Goal: Task Accomplishment & Management: Use online tool/utility

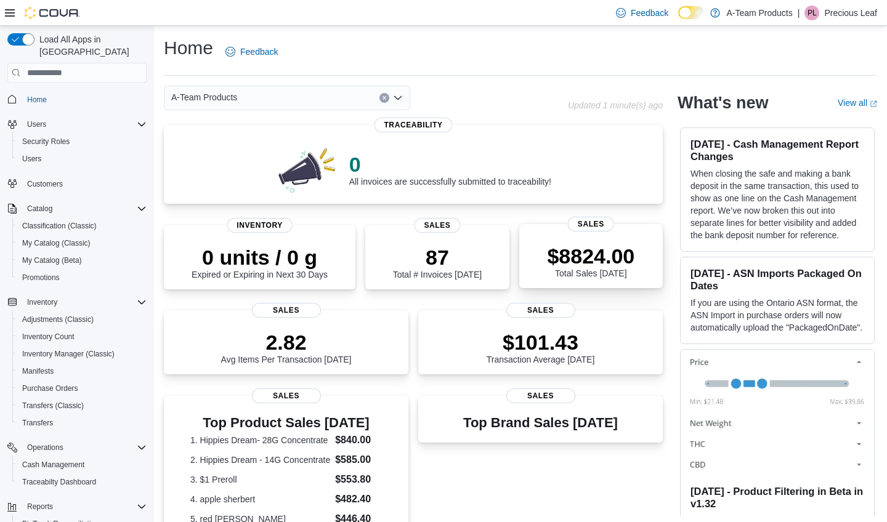
click at [595, 236] on div "$8824.00 Total Sales Today Sales" at bounding box center [590, 256] width 143 height 64
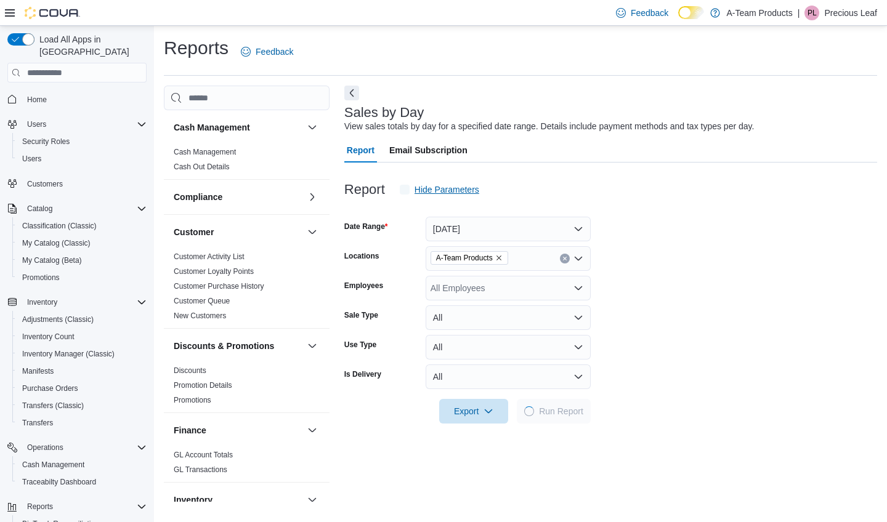
scroll to position [28, 0]
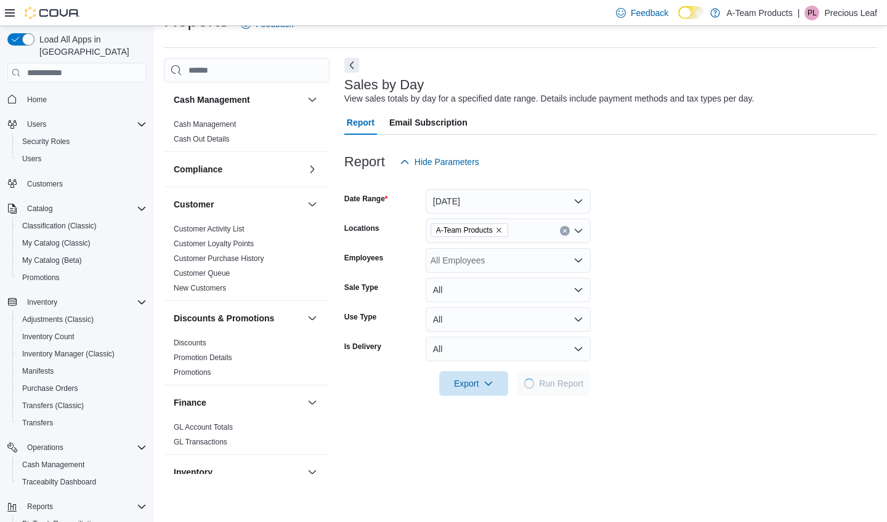
click at [459, 203] on button "Today" at bounding box center [508, 201] width 165 height 25
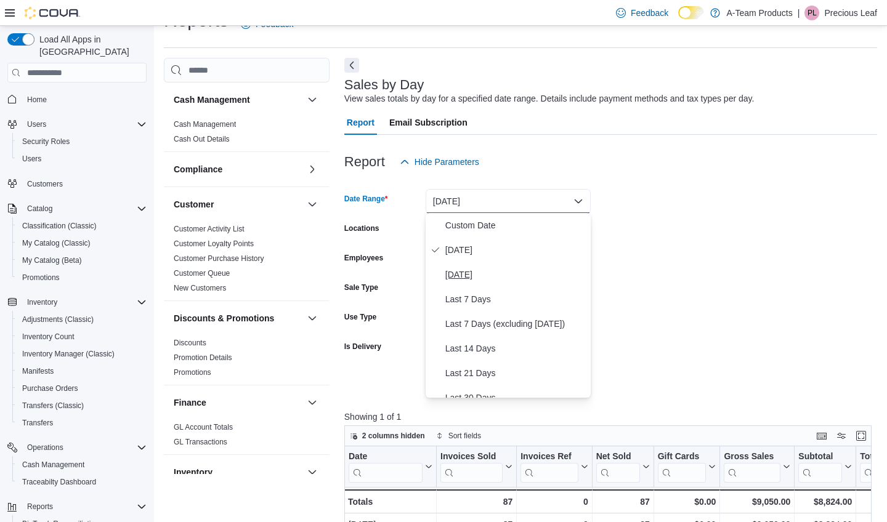
click at [461, 270] on span "Yesterday" at bounding box center [515, 274] width 140 height 15
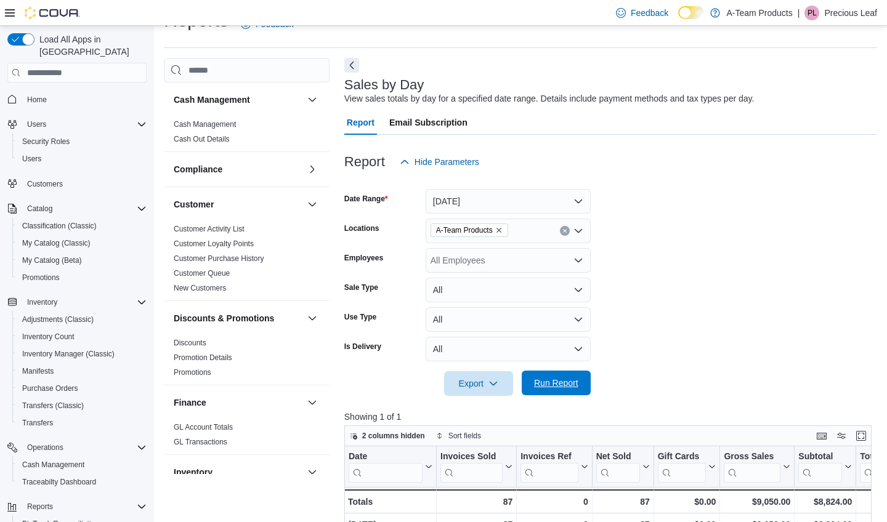
click at [550, 386] on span "Run Report" at bounding box center [556, 383] width 44 height 12
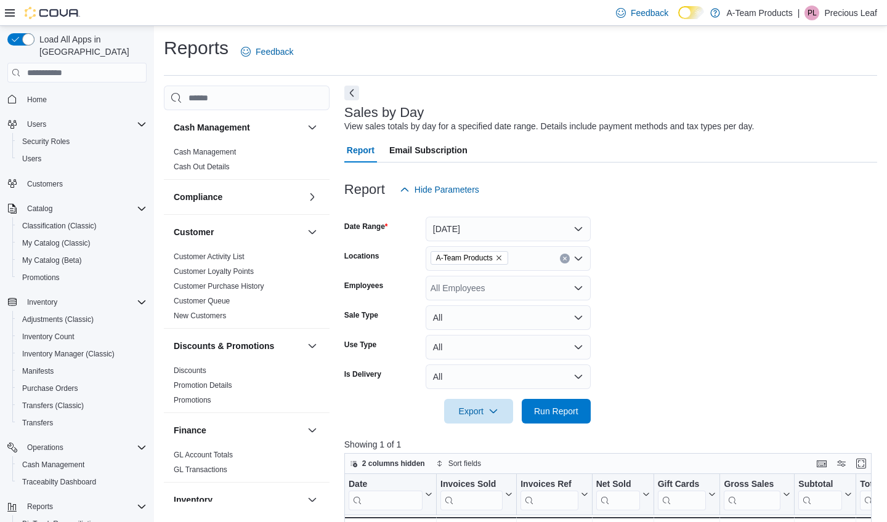
click at [540, 233] on button "Yesterday" at bounding box center [508, 229] width 165 height 25
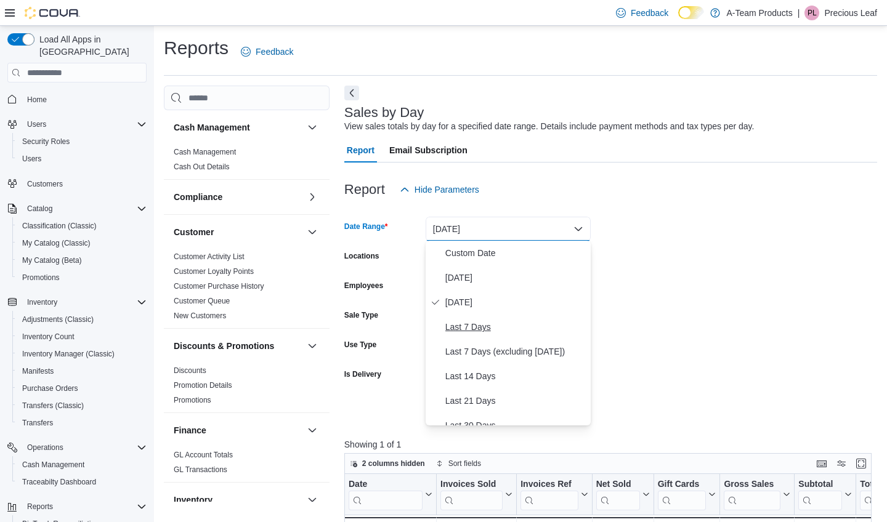
click at [501, 327] on span "Last 7 Days" at bounding box center [515, 327] width 140 height 15
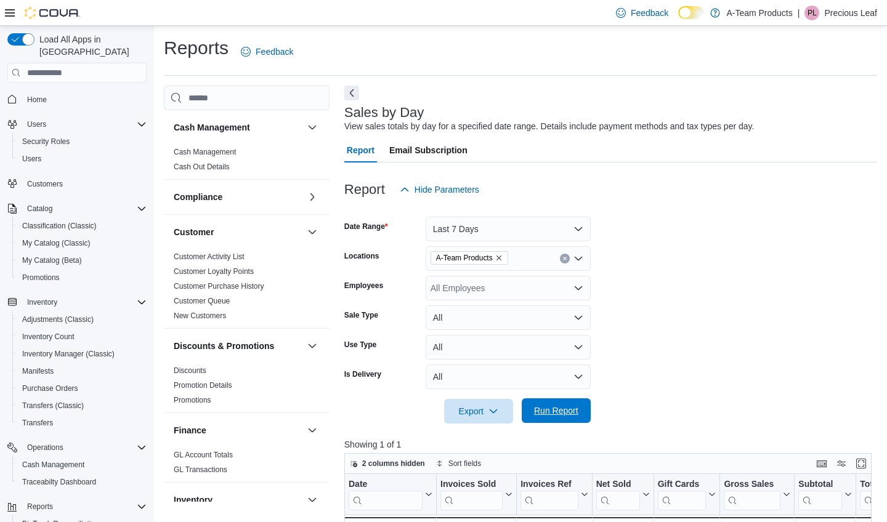
click at [554, 405] on span "Run Report" at bounding box center [556, 411] width 44 height 12
click at [38, 93] on span "Home" at bounding box center [37, 99] width 20 height 15
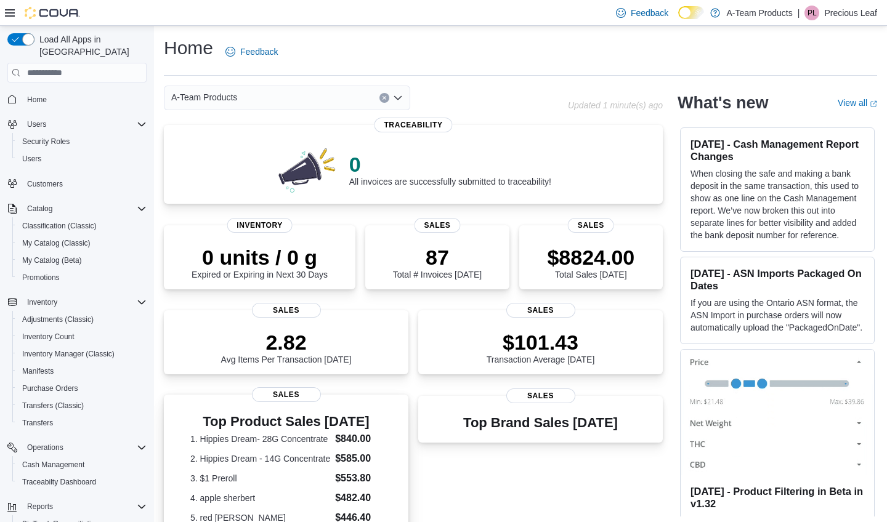
click at [288, 387] on span "Sales" at bounding box center [286, 394] width 69 height 15
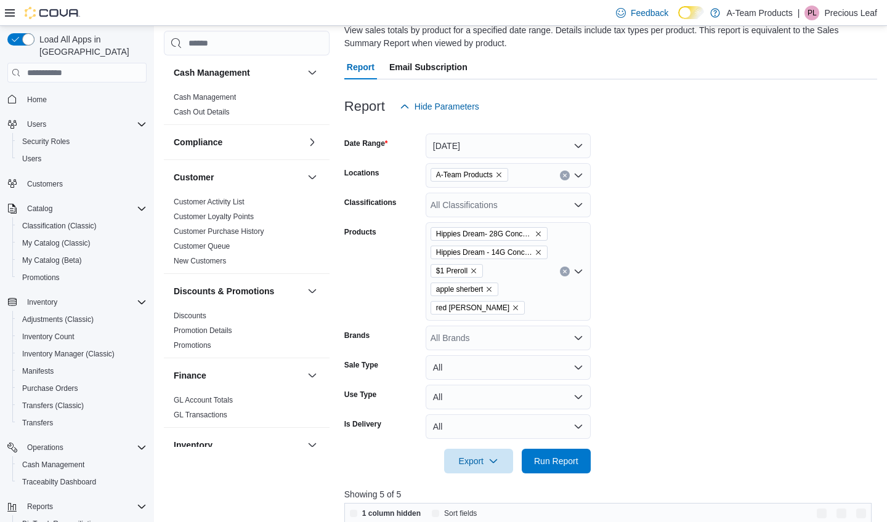
scroll to position [100, 0]
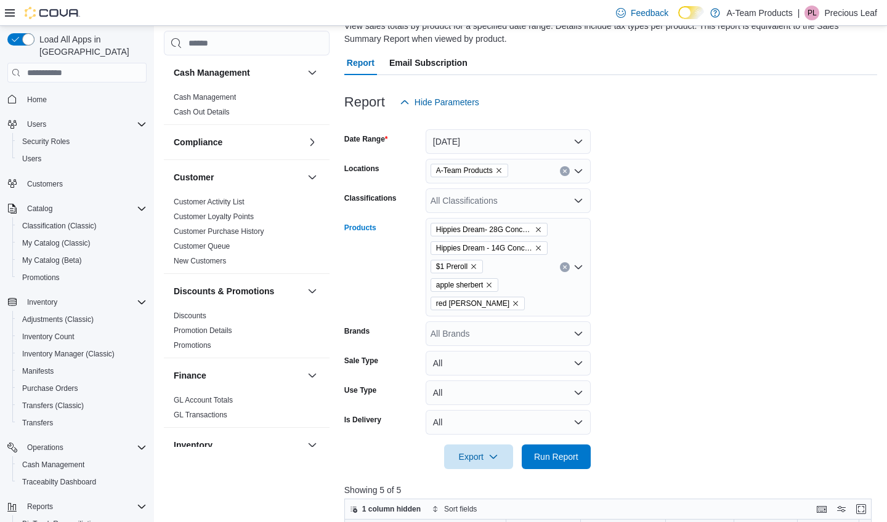
click at [537, 229] on icon "Remove Hippies Dream- 28G Concentrate from selection in this group" at bounding box center [538, 229] width 7 height 7
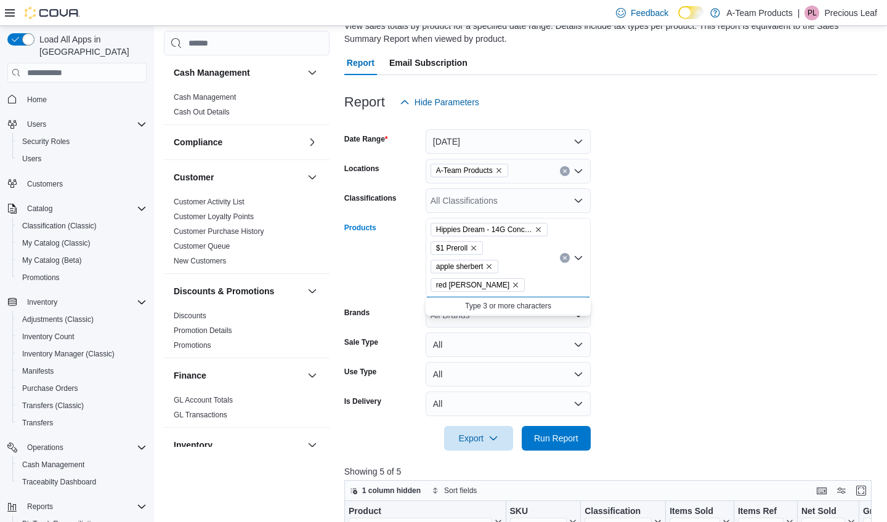
click at [537, 229] on icon "Remove Hippies Dream - 14G Concentrate from selection in this group" at bounding box center [538, 229] width 7 height 7
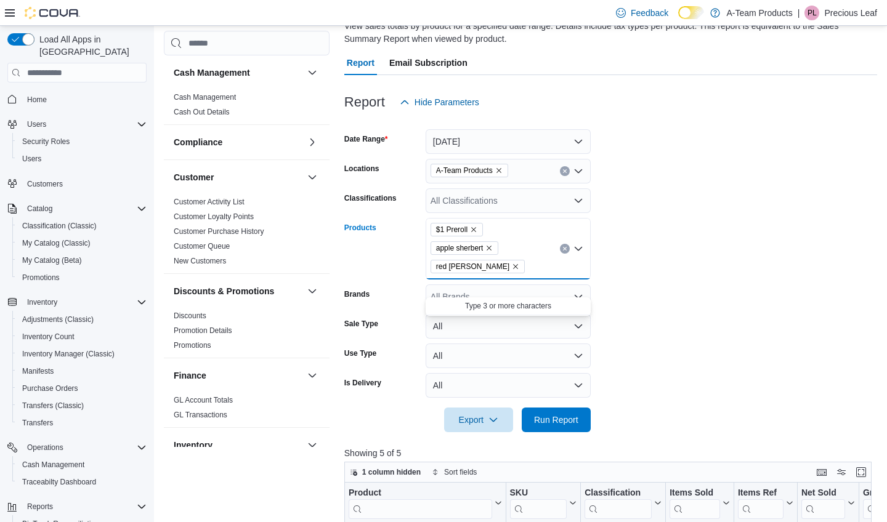
click at [493, 249] on icon "Remove apple sherbert from selection in this group" at bounding box center [488, 247] width 7 height 7
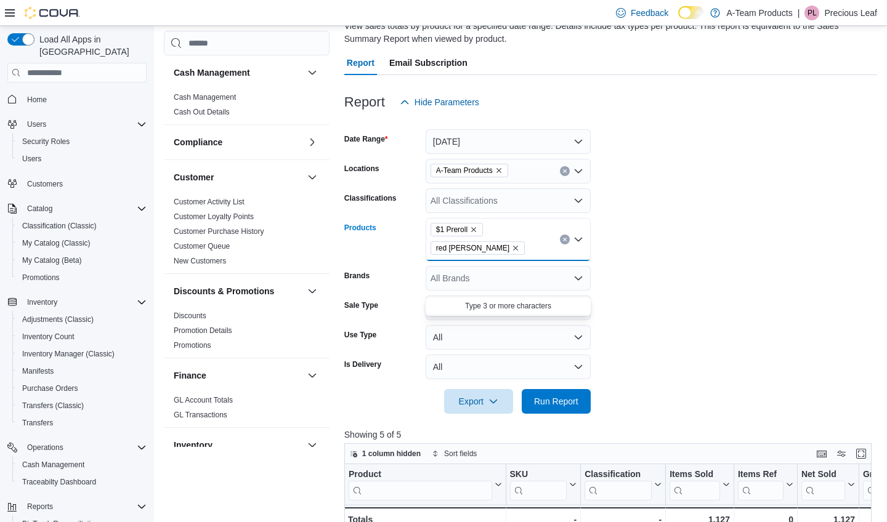
click at [519, 244] on icon "Remove red runtz from selection in this group" at bounding box center [515, 247] width 7 height 7
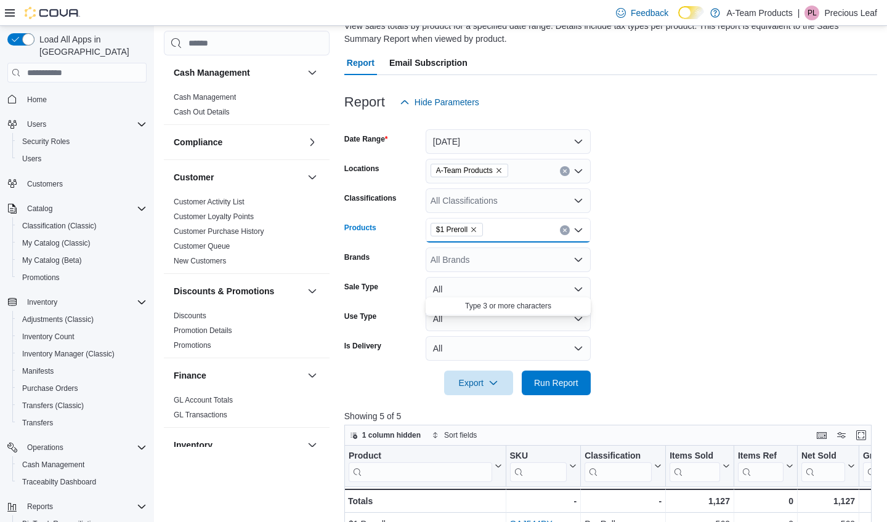
click at [570, 140] on button "Today" at bounding box center [508, 141] width 165 height 25
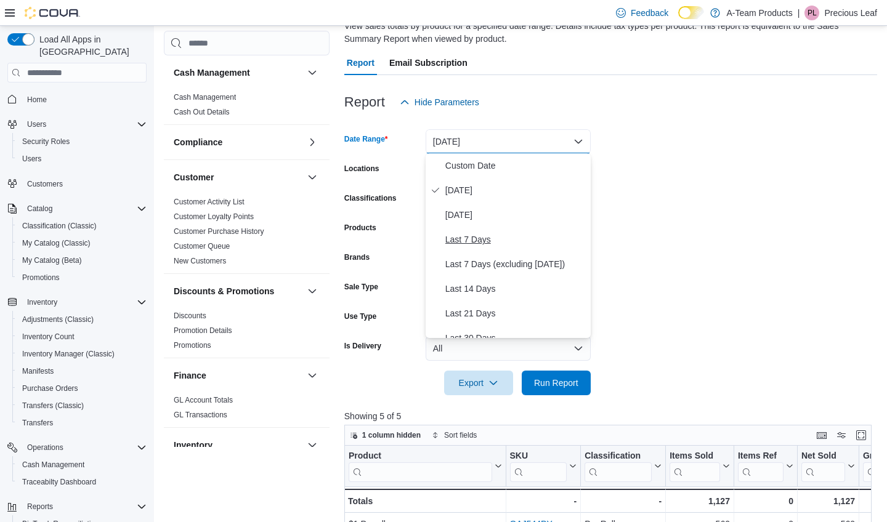
click at [499, 237] on span "Last 7 Days" at bounding box center [515, 239] width 140 height 15
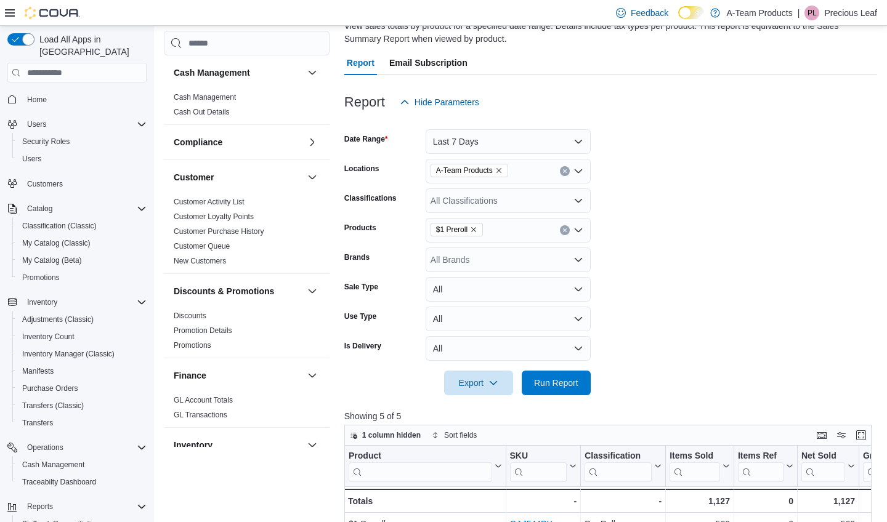
click at [642, 201] on form "Date Range Last 7 Days Locations A-Team Products Classifications All Classifica…" at bounding box center [610, 255] width 533 height 281
click at [550, 378] on span "Run Report" at bounding box center [556, 382] width 44 height 12
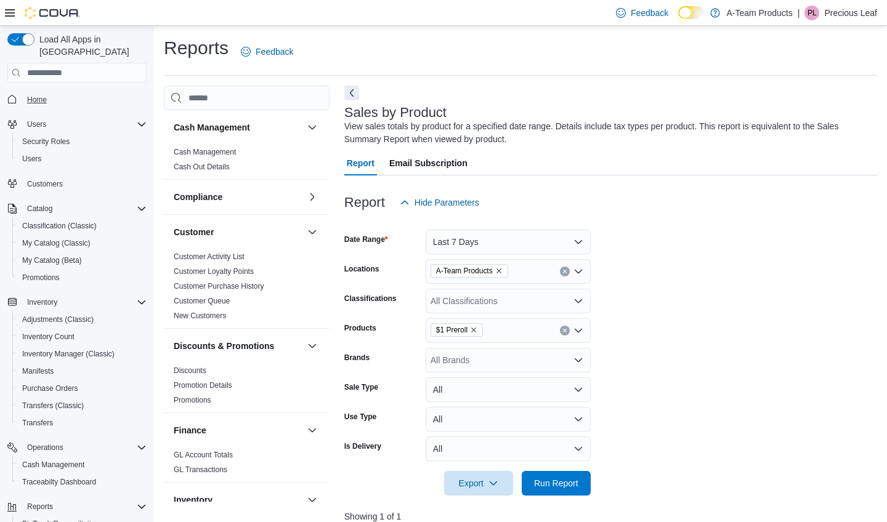
click at [34, 95] on span "Home" at bounding box center [37, 100] width 20 height 10
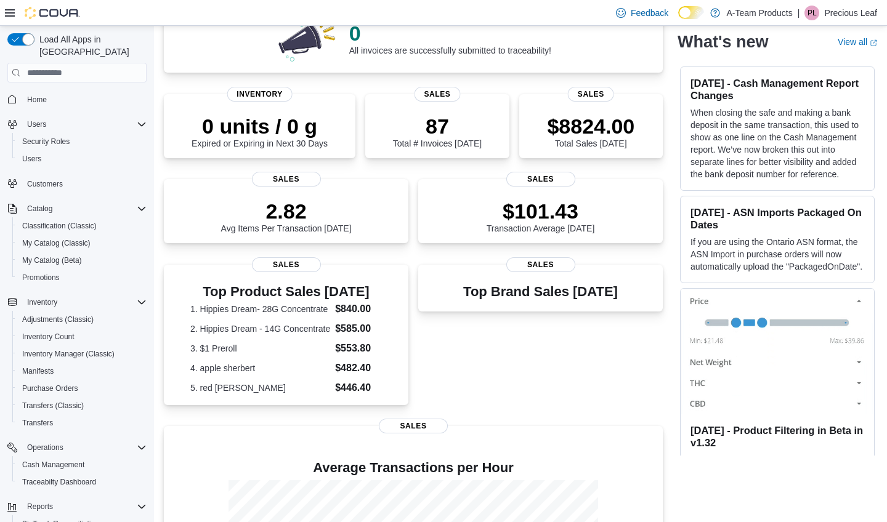
scroll to position [139, 0]
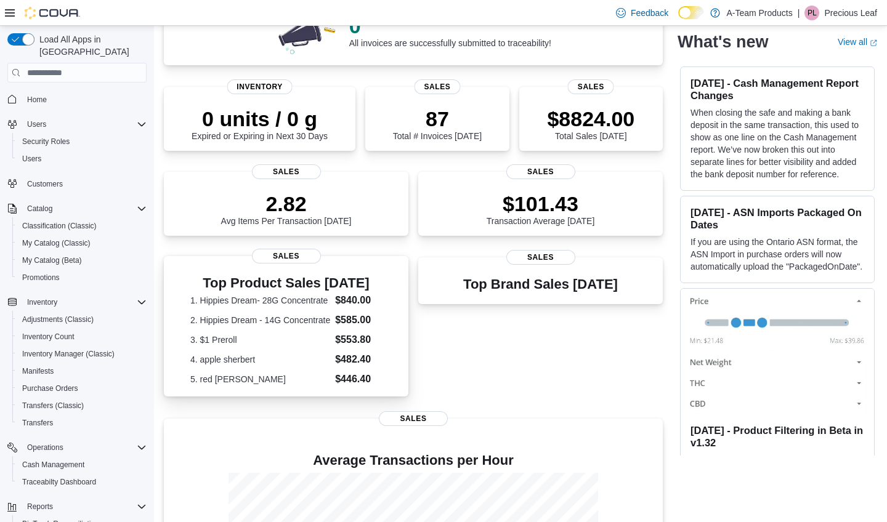
click at [304, 258] on span "Sales" at bounding box center [286, 256] width 69 height 15
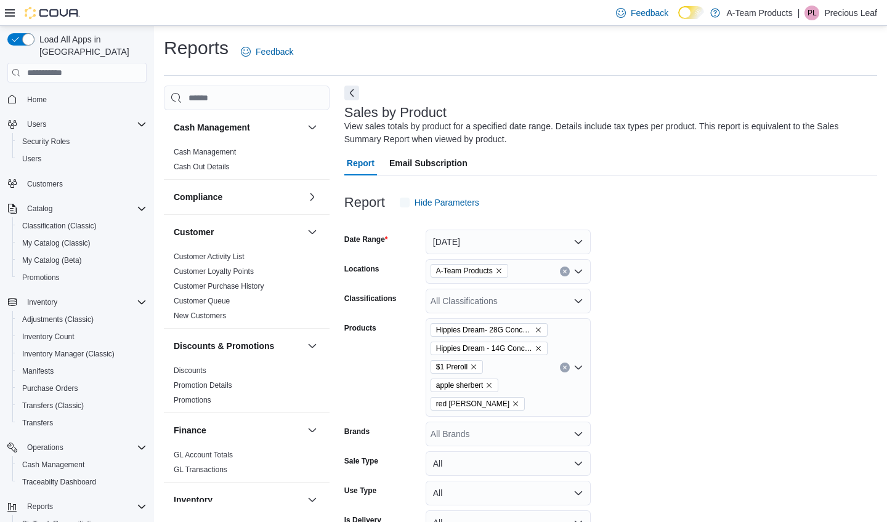
scroll to position [41, 0]
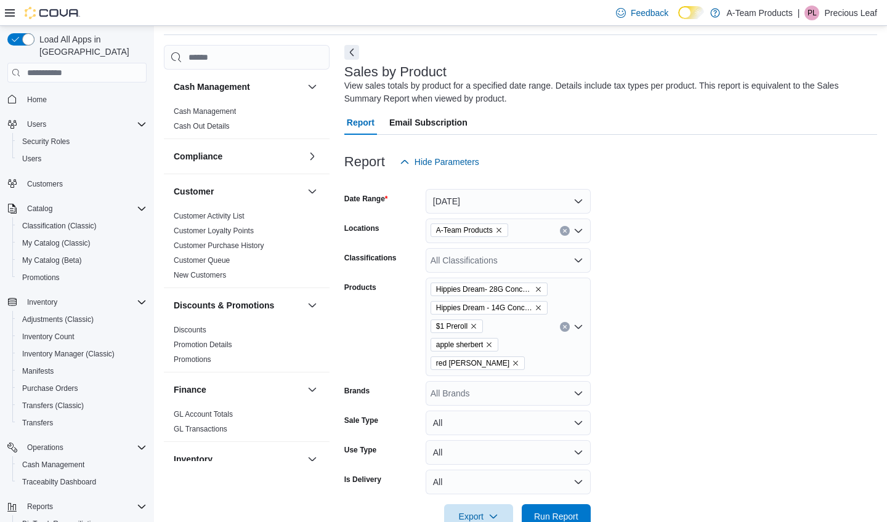
click at [480, 362] on span "red runtz" at bounding box center [477, 364] width 94 height 14
click at [513, 363] on icon "Remove red runtz from selection in this group" at bounding box center [515, 364] width 5 height 5
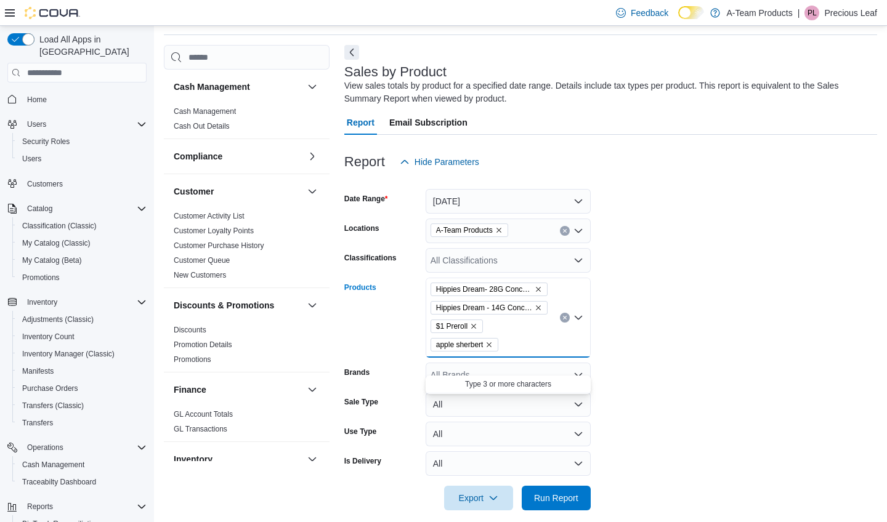
click at [493, 347] on icon "Remove apple sherbert from selection in this group" at bounding box center [488, 344] width 7 height 7
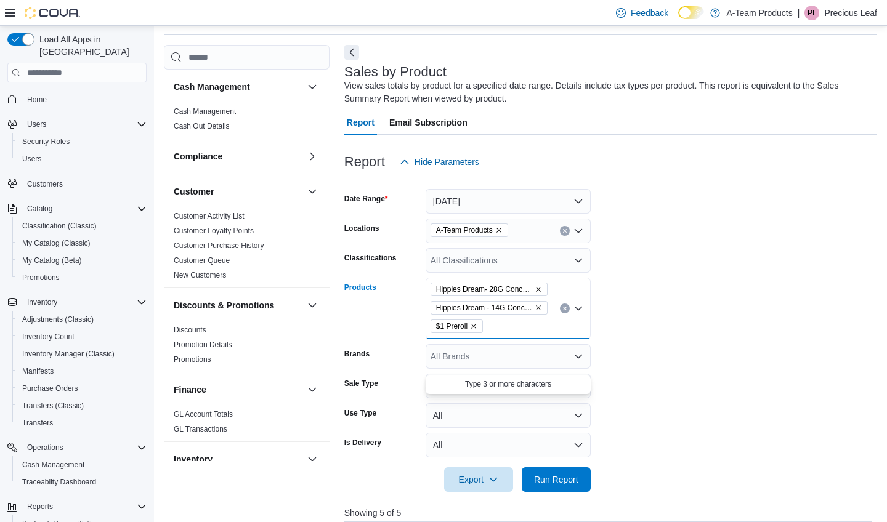
click at [474, 325] on icon "Remove $1 Preroll from selection in this group" at bounding box center [473, 326] width 7 height 7
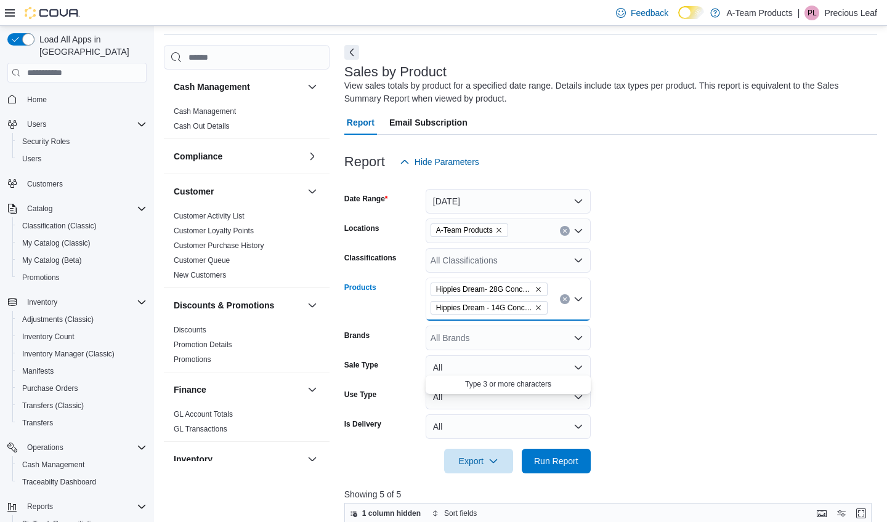
click at [539, 306] on icon "Remove Hippies Dream - 14G Concentrate from selection in this group" at bounding box center [538, 307] width 7 height 7
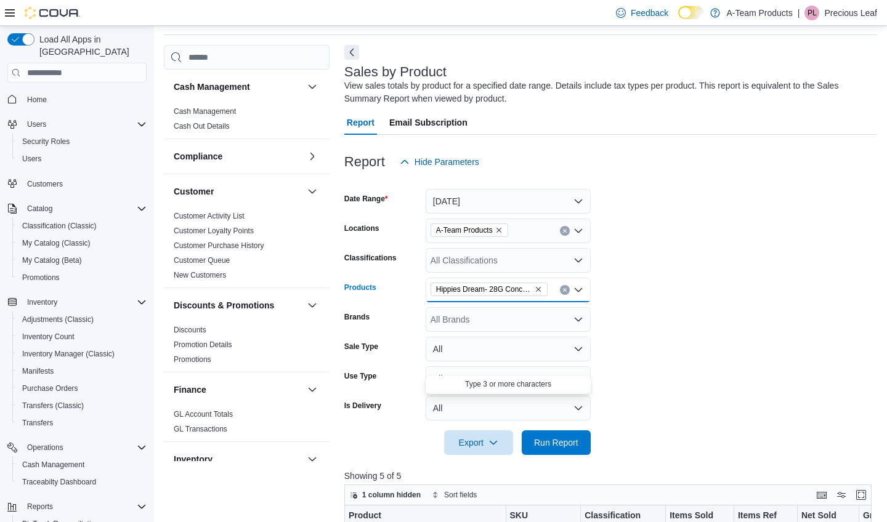
click at [538, 291] on icon "Remove Hippies Dream- 28G Concentrate from selection in this group" at bounding box center [538, 289] width 7 height 7
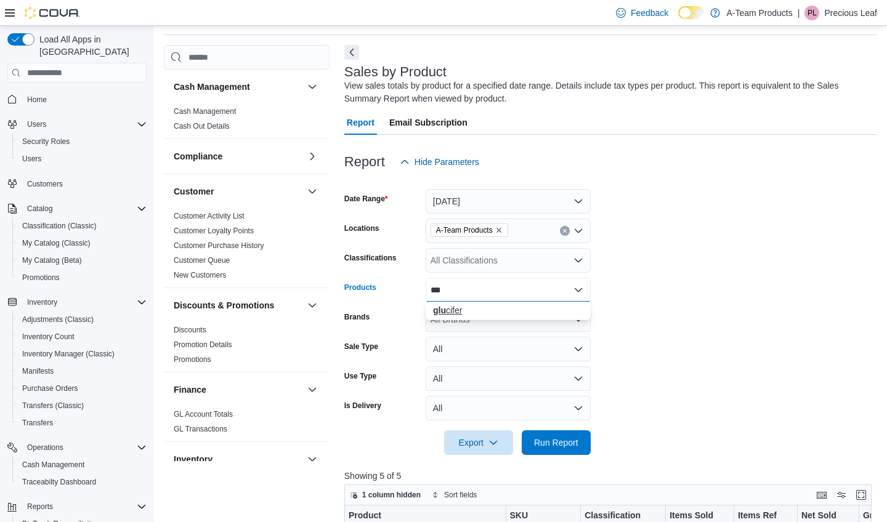
type input "***"
click at [484, 307] on div "glu cifer" at bounding box center [508, 310] width 150 height 12
click at [554, 434] on span "Run Report" at bounding box center [556, 442] width 54 height 25
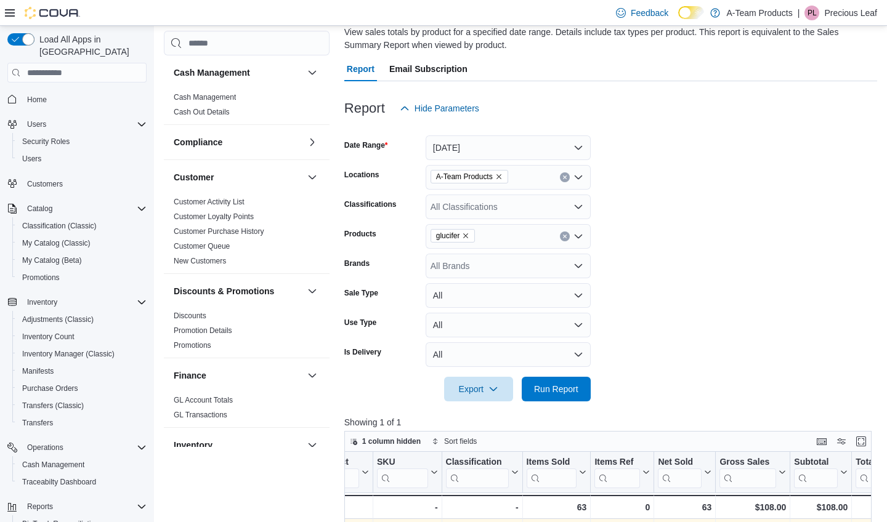
scroll to position [87, 0]
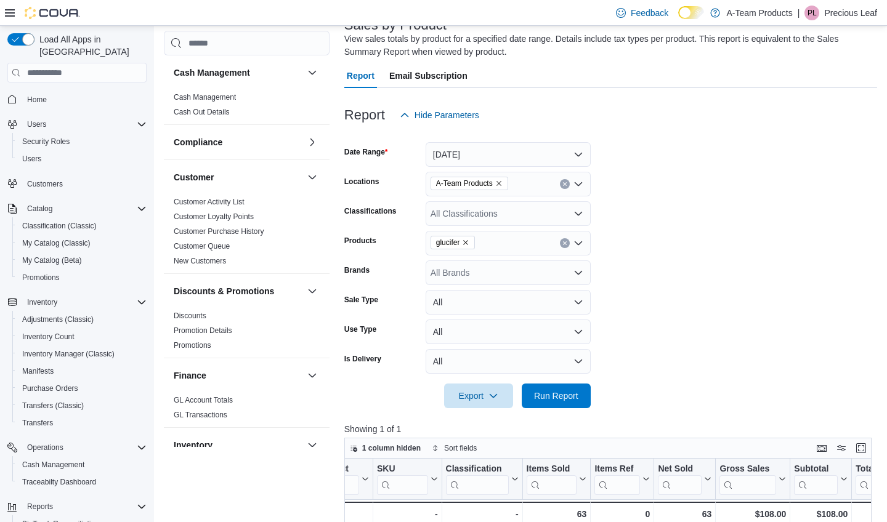
click at [520, 166] on button "Today" at bounding box center [508, 154] width 165 height 25
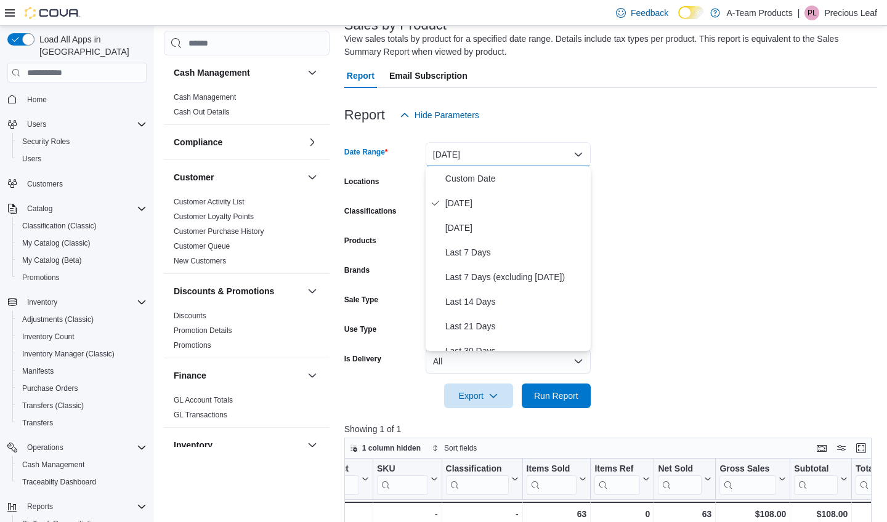
click at [668, 178] on form "Date Range Today Locations A-Team Products Classifications All Classifications …" at bounding box center [610, 267] width 533 height 281
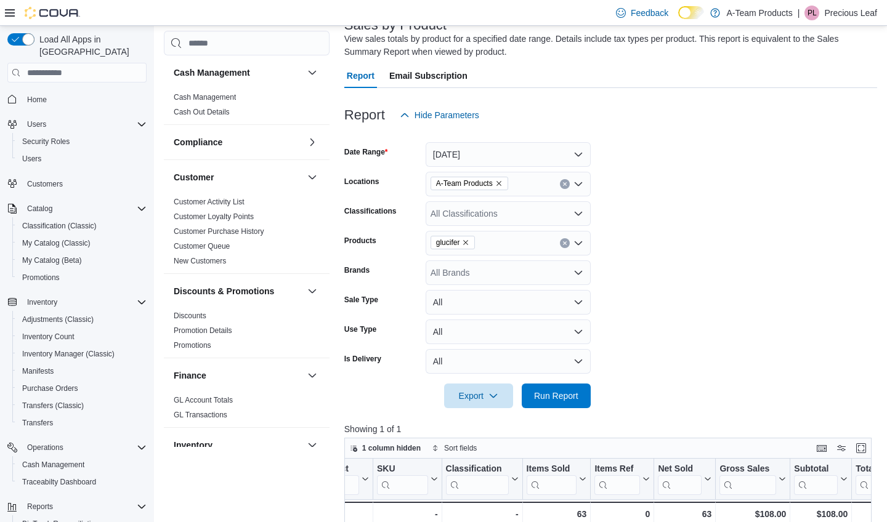
click at [467, 244] on icon "Remove glucifer from selection in this group" at bounding box center [465, 242] width 7 height 7
click at [474, 244] on div "All Products Combo box. Selected. Combo box input. All Products. Type some text…" at bounding box center [508, 243] width 165 height 25
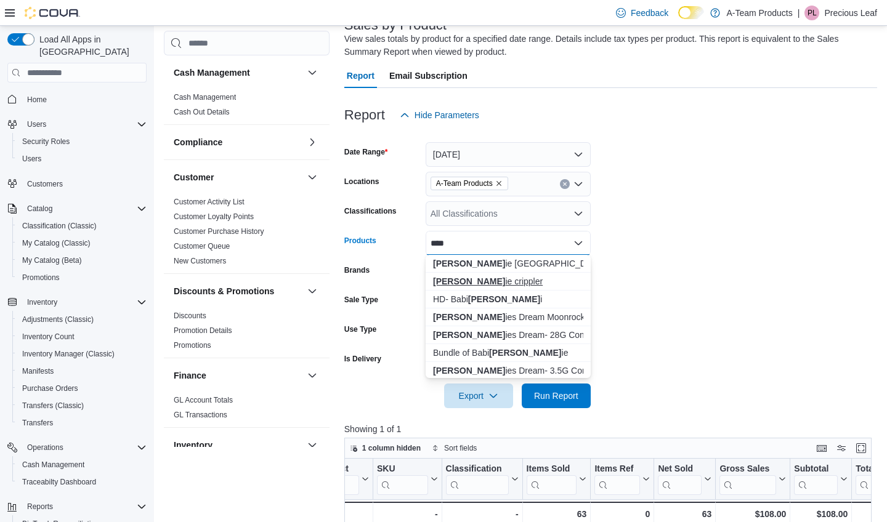
type input "****"
click at [463, 275] on div "hipp ie crippler" at bounding box center [508, 281] width 150 height 12
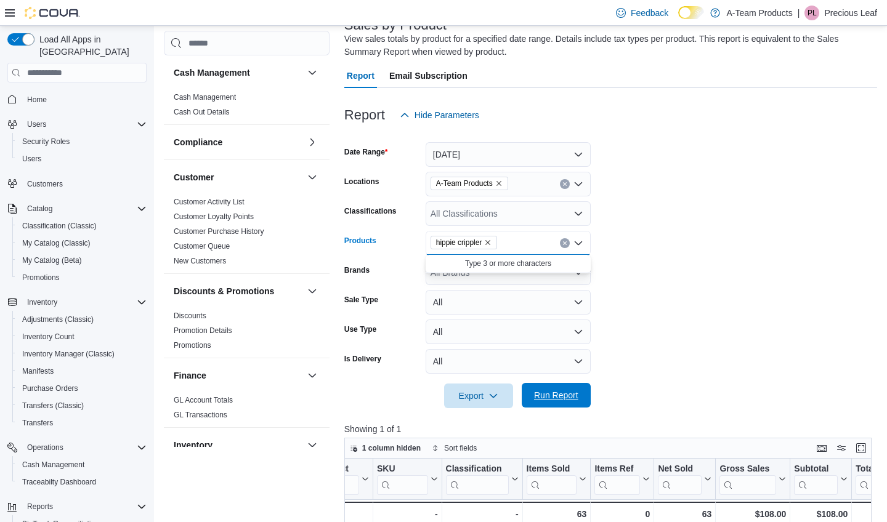
click at [556, 398] on span "Run Report" at bounding box center [556, 395] width 44 height 12
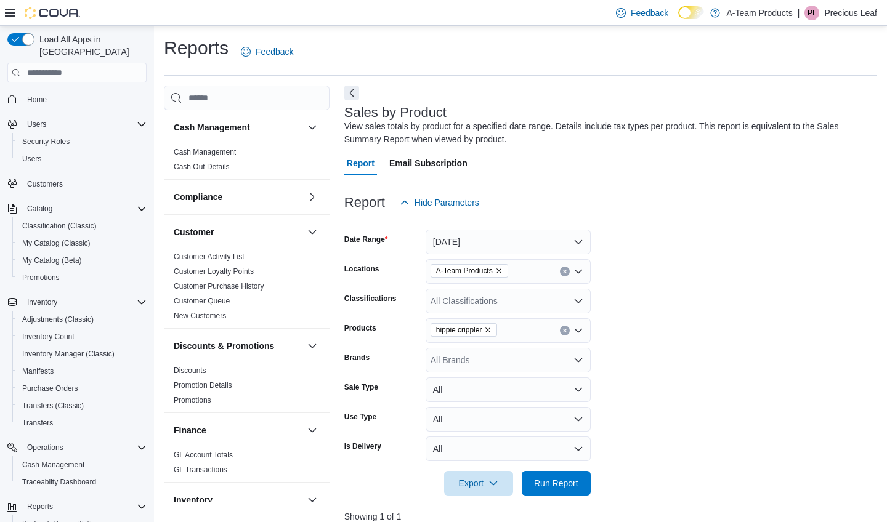
click at [527, 244] on button "Today" at bounding box center [508, 242] width 165 height 25
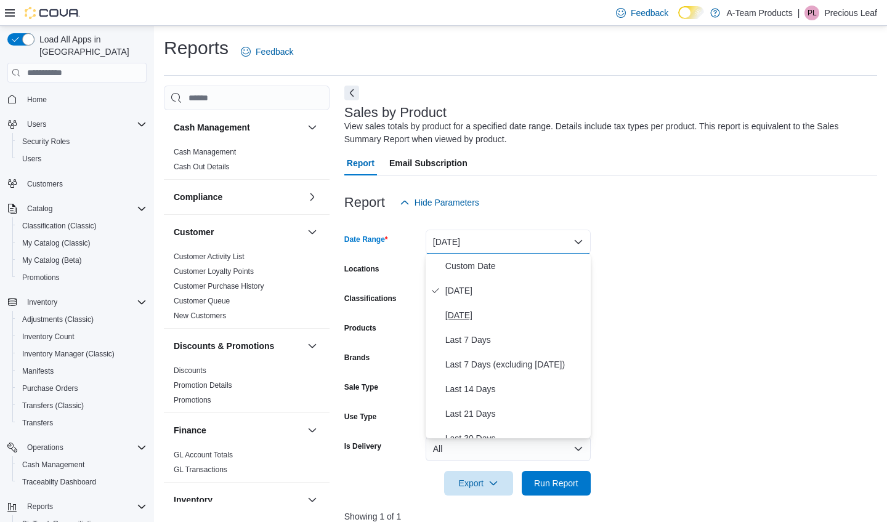
click at [483, 318] on span "Yesterday" at bounding box center [515, 315] width 140 height 15
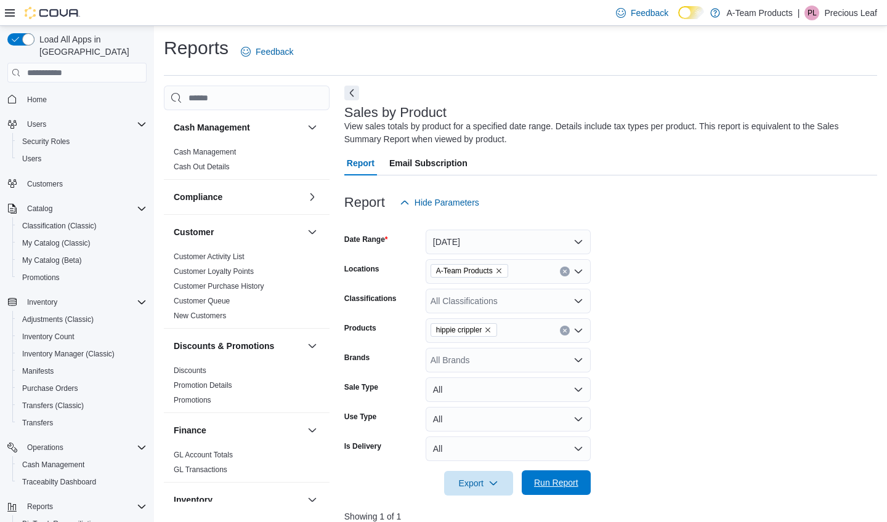
click at [534, 482] on span "Run Report" at bounding box center [556, 483] width 44 height 12
click at [39, 95] on span "Home" at bounding box center [37, 100] width 20 height 10
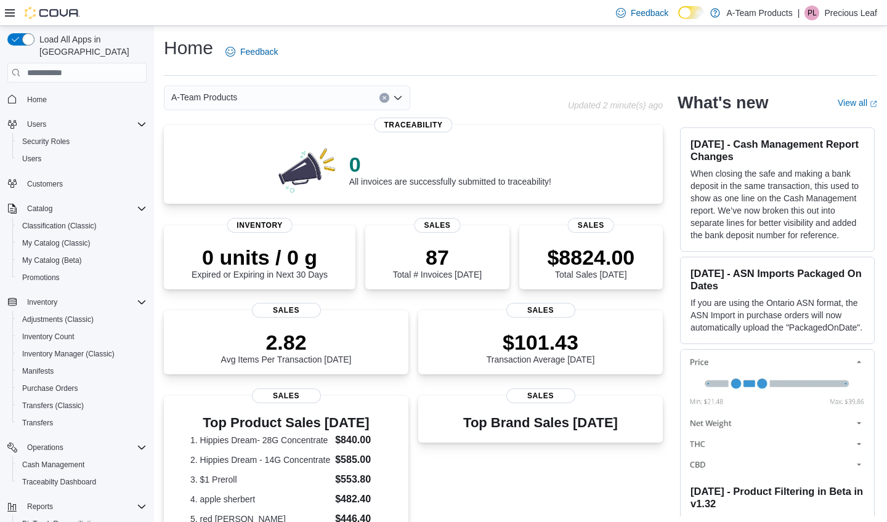
click at [843, 18] on p "Precious Leaf" at bounding box center [850, 13] width 53 height 15
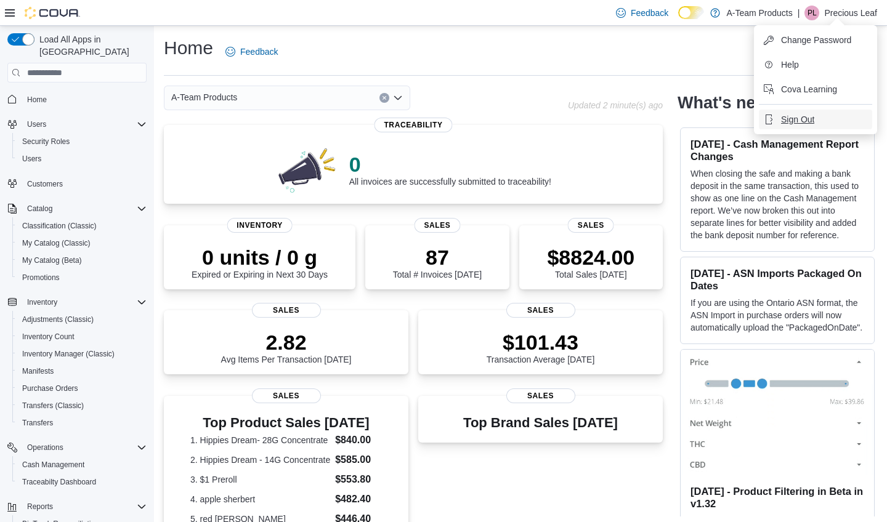
click at [794, 121] on span "Sign Out" at bounding box center [797, 119] width 33 height 12
